Goal: Find specific page/section: Find specific page/section

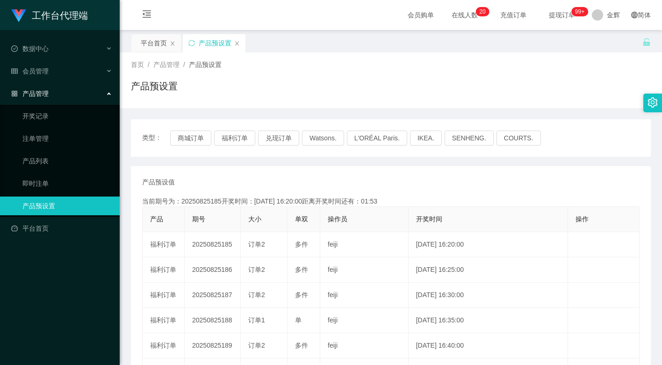
click at [440, 90] on div "产品预设置" at bounding box center [391, 90] width 520 height 22
click at [242, 137] on button "福利订单" at bounding box center [234, 137] width 41 height 15
drag, startPoint x: 438, startPoint y: 73, endPoint x: 439, endPoint y: 51, distance: 22.9
click at [439, 73] on div "首页 / 产品管理 / 产品预设置 / 产品预设置" at bounding box center [391, 80] width 520 height 41
click at [236, 137] on button "福利订单" at bounding box center [234, 137] width 41 height 15
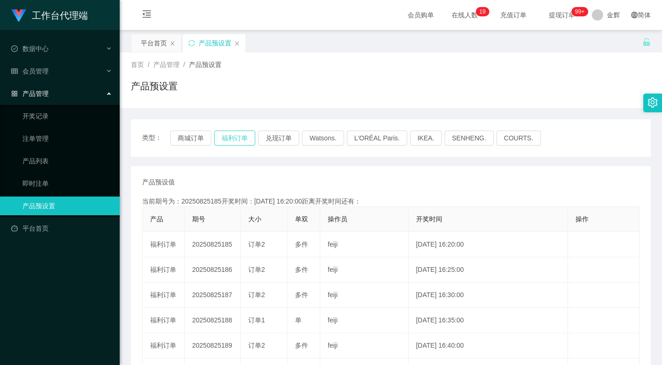
click at [236, 137] on button "福利订单" at bounding box center [234, 137] width 41 height 15
click at [236, 135] on button "福利订单" at bounding box center [234, 137] width 41 height 15
click at [240, 138] on button "福利订单" at bounding box center [234, 137] width 41 height 15
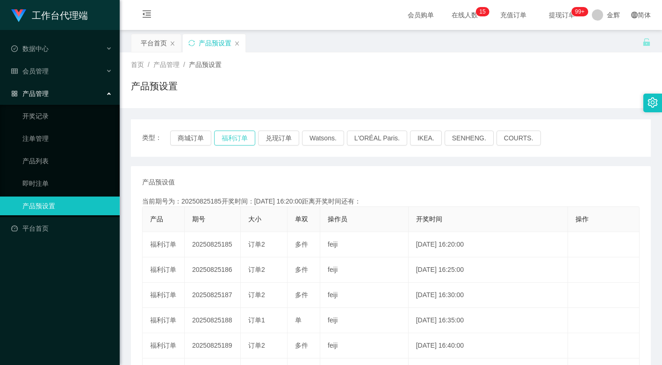
click at [240, 138] on button "福利订单" at bounding box center [234, 137] width 41 height 15
click at [250, 161] on div "类型： 商城订单 福利订单 兑现订单 Watsons. L'ORÉAL Paris. IKEA. [GEOGRAPHIC_DATA]. COURTS. 产品预…" at bounding box center [391, 322] width 520 height 406
click at [254, 147] on div "类型： 商城订单 福利订单 兑现订单 Watsons. L'ORÉAL Paris. IKEA. [GEOGRAPHIC_DATA]. COURTS." at bounding box center [391, 137] width 520 height 37
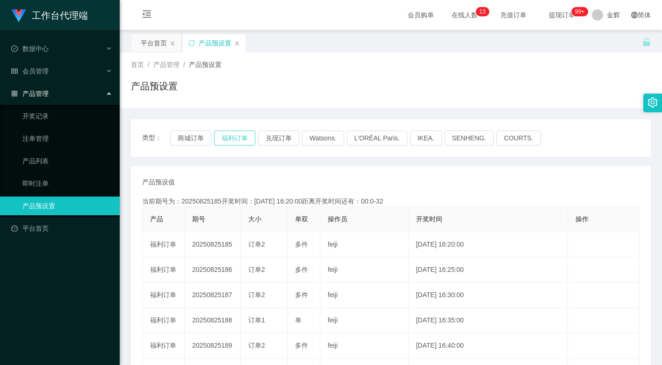
click at [240, 138] on button "福利订单" at bounding box center [234, 137] width 41 height 15
click at [236, 131] on button "福利订单" at bounding box center [234, 137] width 41 height 15
click at [242, 138] on button "福利订单" at bounding box center [234, 137] width 41 height 15
